Goal: Download file/media

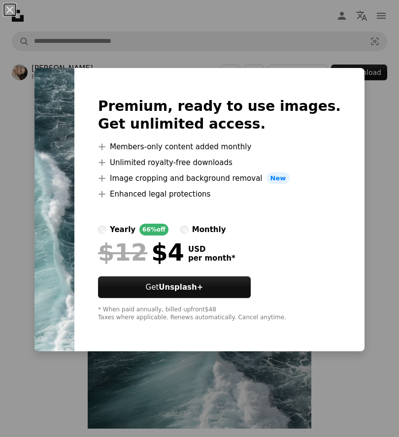
click at [382, 209] on div "An X shape Premium, ready to use images. Get unlimited access. A plus sign Memb…" at bounding box center [199, 218] width 399 height 437
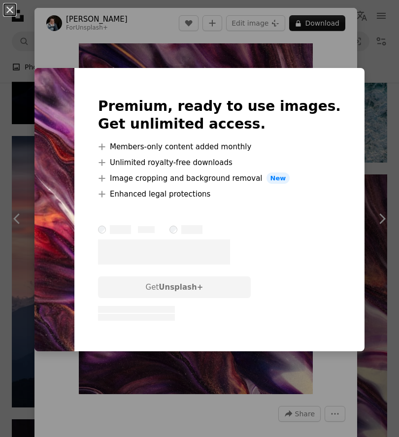
scroll to position [2234, 0]
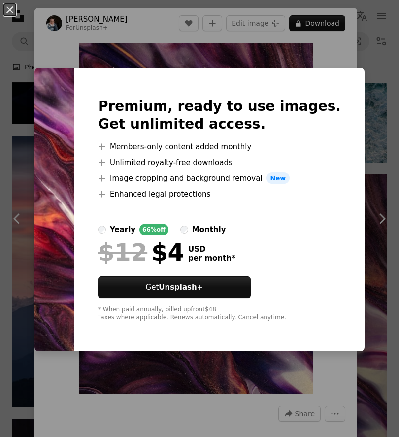
click at [383, 43] on div "An X shape Premium, ready to use images. Get unlimited access. A plus sign Memb…" at bounding box center [199, 218] width 399 height 437
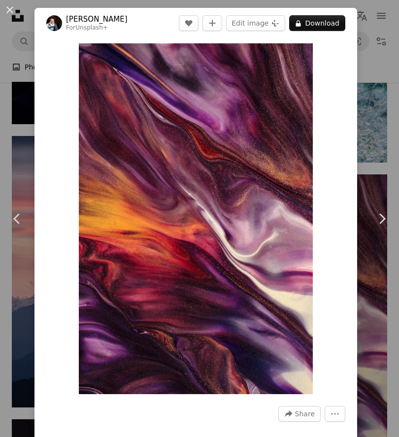
click at [382, 42] on div "An X shape Chevron left Chevron right Susan Wilkinson For Unsplash+ A heart A p…" at bounding box center [199, 218] width 399 height 437
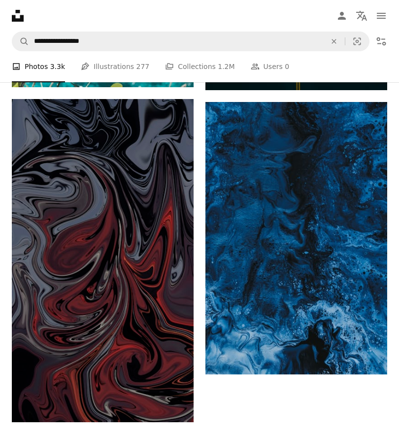
scroll to position [4961, 0]
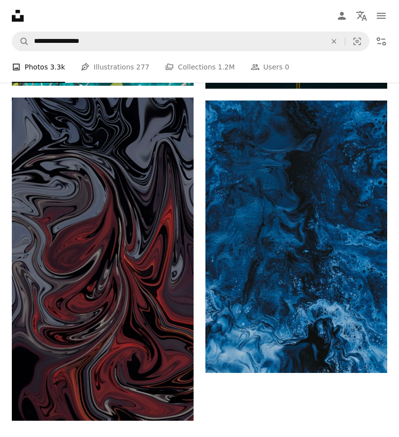
click at [307, 176] on img at bounding box center [297, 237] width 182 height 273
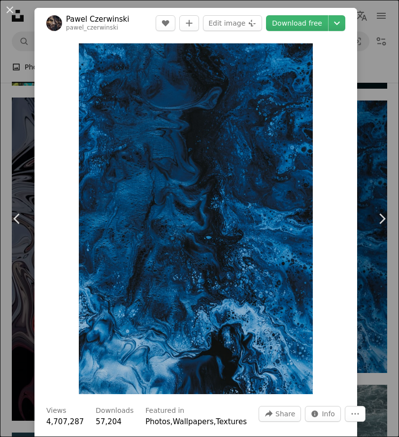
click at [313, 36] on header "Pawel Czerwinski pawel_czerwinski A heart A plus sign Edit image Plus sign for …" at bounding box center [196, 23] width 323 height 31
click at [306, 29] on link "Download free" at bounding box center [297, 23] width 62 height 16
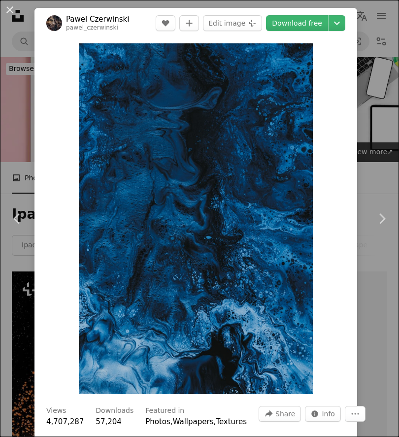
click at [21, 72] on div "An X shape Chevron left Chevron right An X shape Close Say thanks! Give a shout…" at bounding box center [199, 218] width 399 height 437
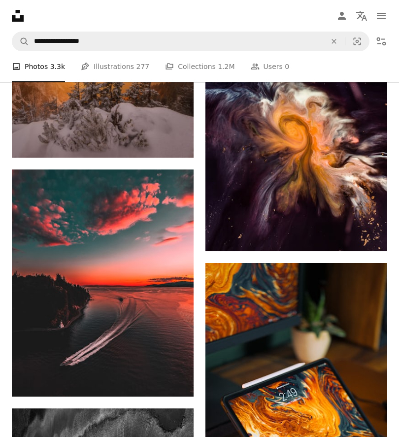
scroll to position [1000, 0]
